Goal: Transaction & Acquisition: Purchase product/service

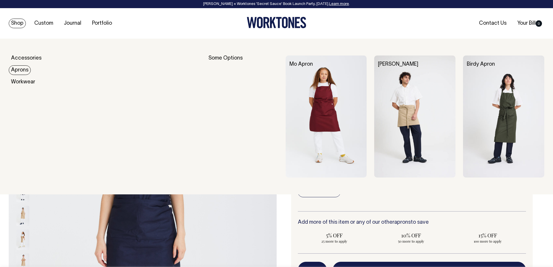
click at [21, 69] on link "Aprons" at bounding box center [20, 70] width 22 height 10
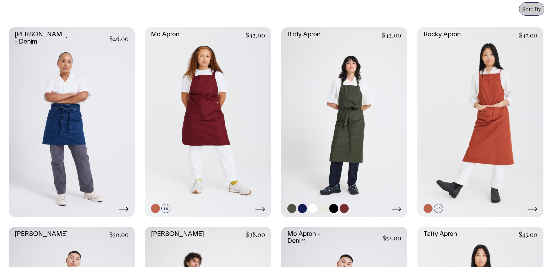
scroll to position [261, 0]
click at [370, 136] on link at bounding box center [344, 122] width 126 height 189
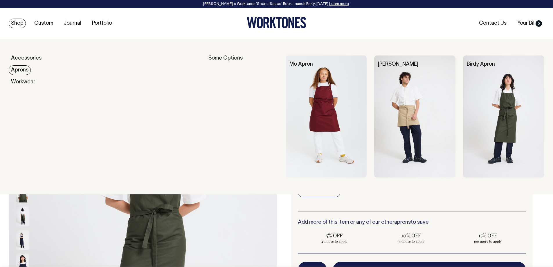
click at [18, 69] on link "Aprons" at bounding box center [20, 70] width 22 height 10
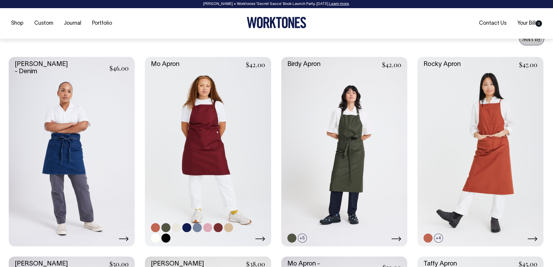
scroll to position [232, 0]
click at [213, 162] on link at bounding box center [208, 151] width 126 height 189
